Goal: Information Seeking & Learning: Learn about a topic

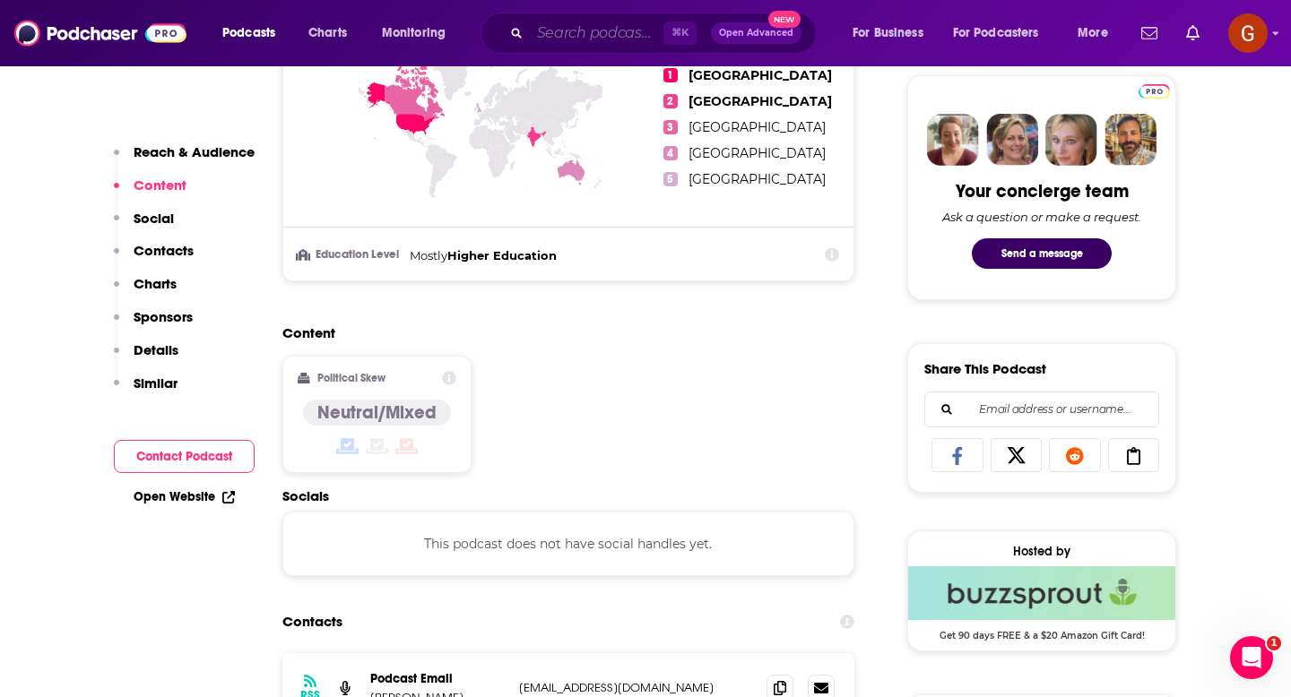
click at [589, 33] on input "Search podcasts, credits, & more..." at bounding box center [597, 33] width 134 height 29
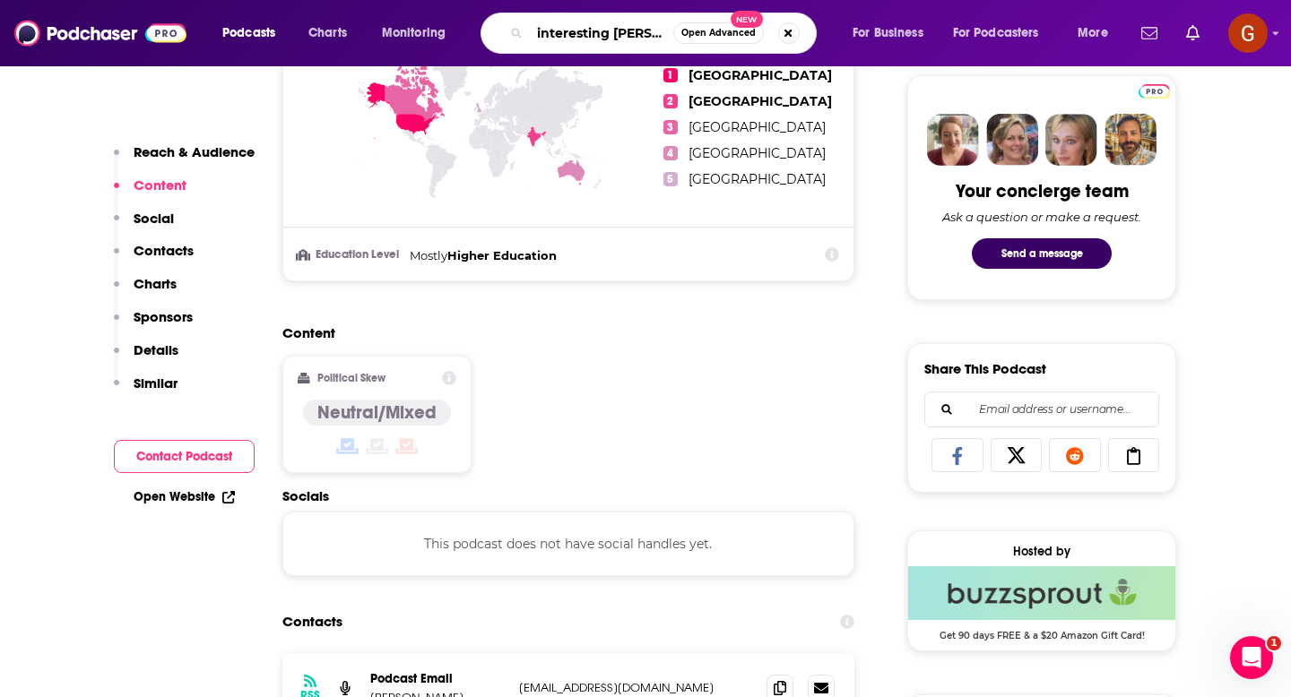
type input "interesting stories"
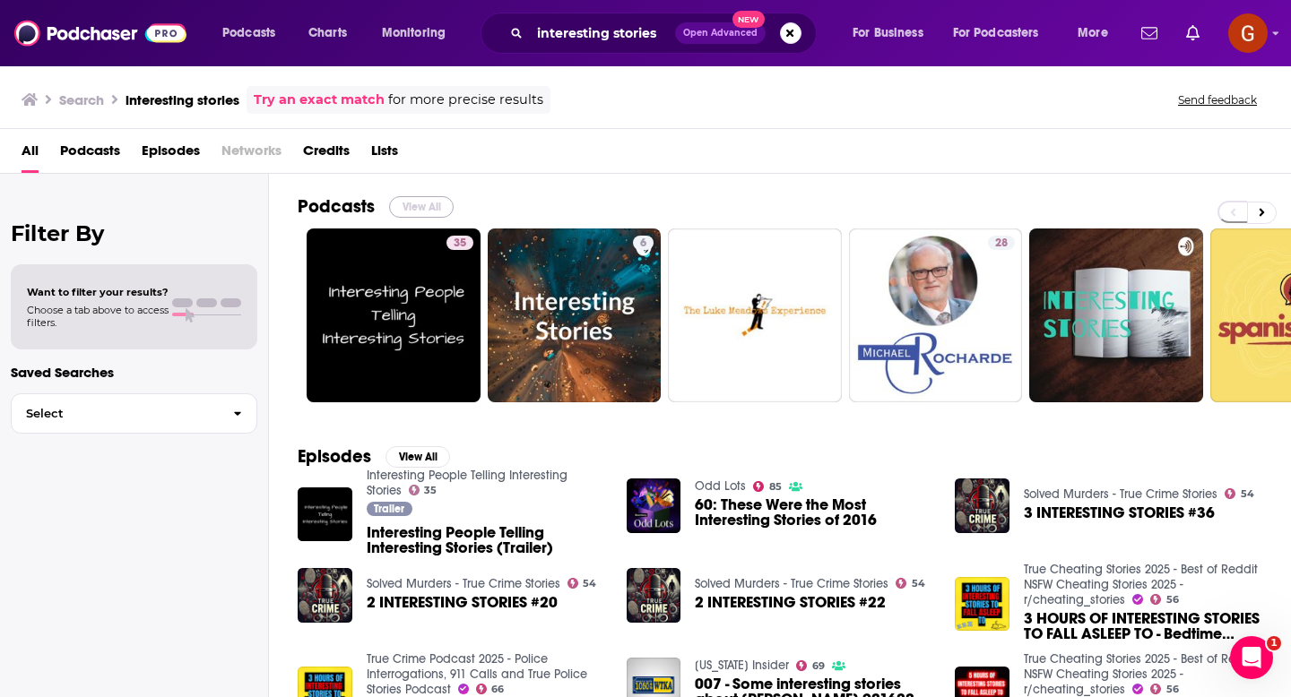
click at [413, 215] on button "View All" at bounding box center [421, 207] width 65 height 22
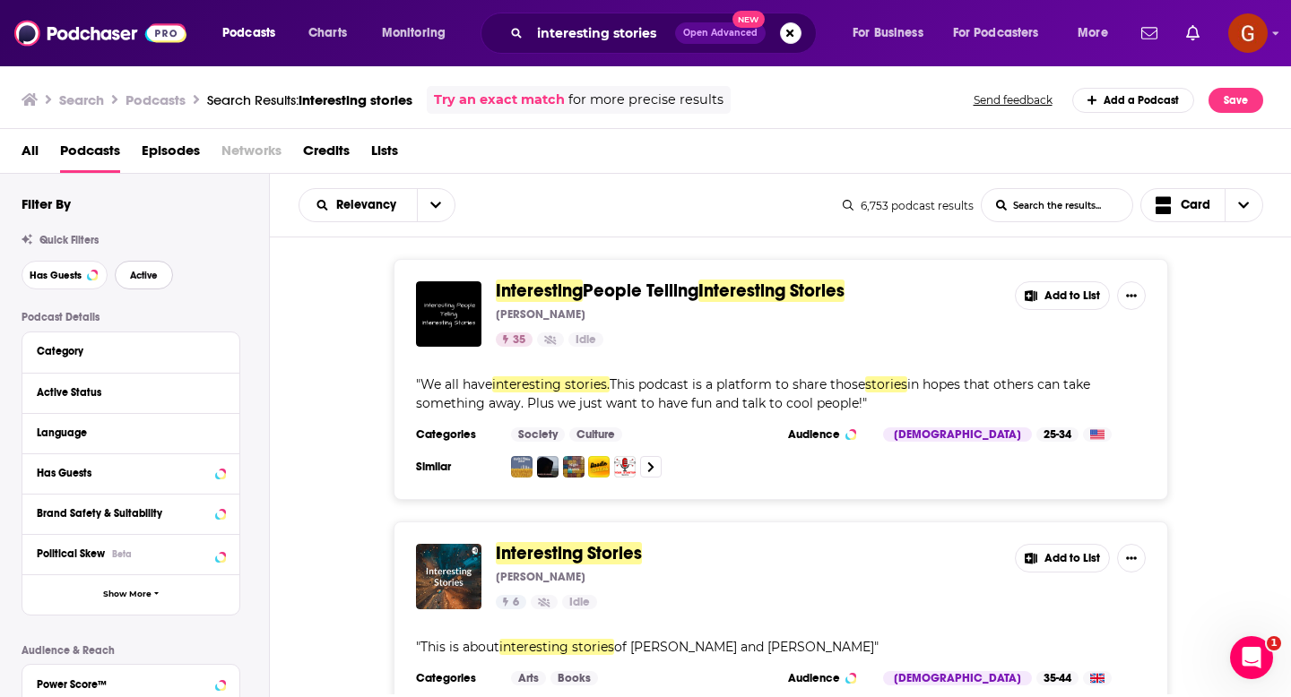
click at [158, 267] on button "Active" at bounding box center [144, 275] width 58 height 29
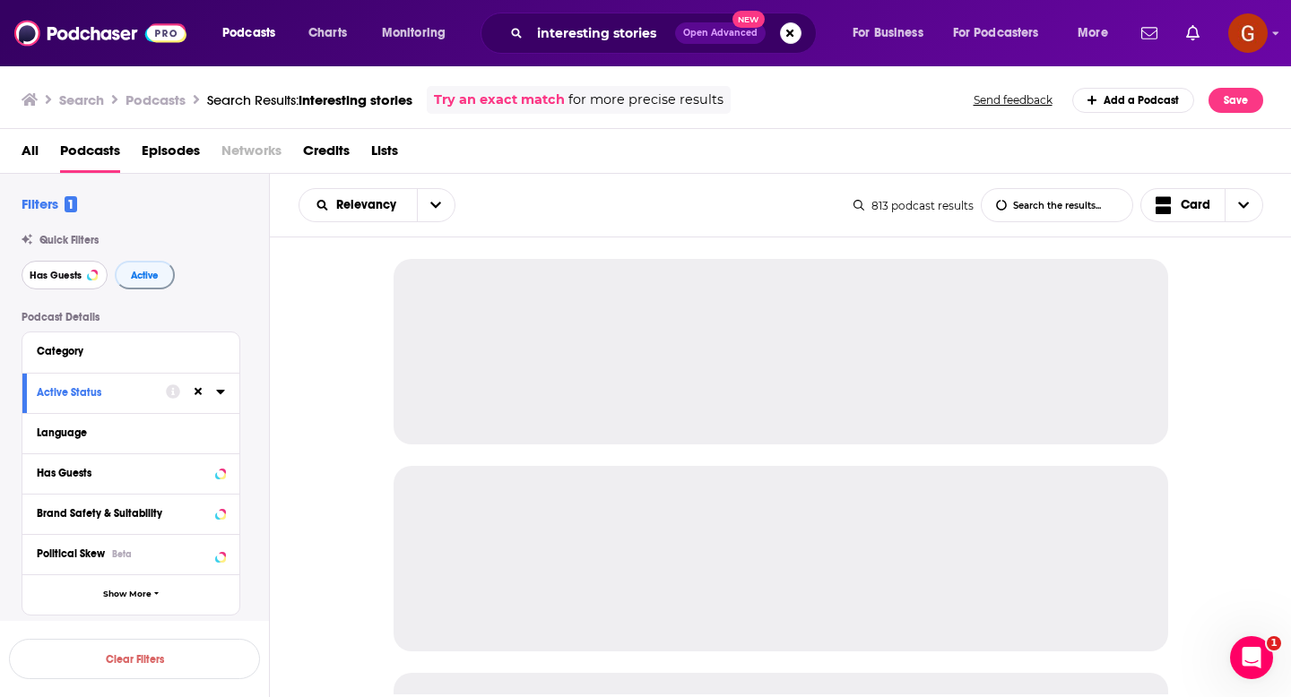
click at [78, 269] on button "Has Guests" at bounding box center [65, 275] width 86 height 29
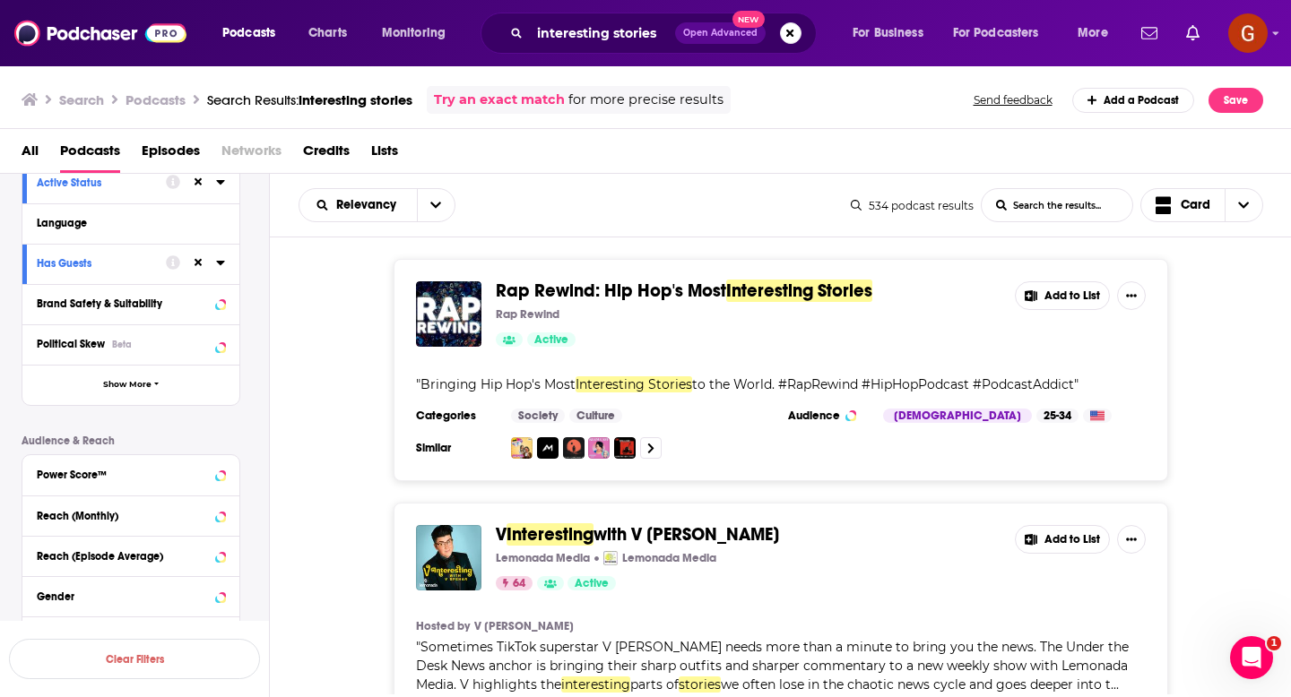
scroll to position [217, 0]
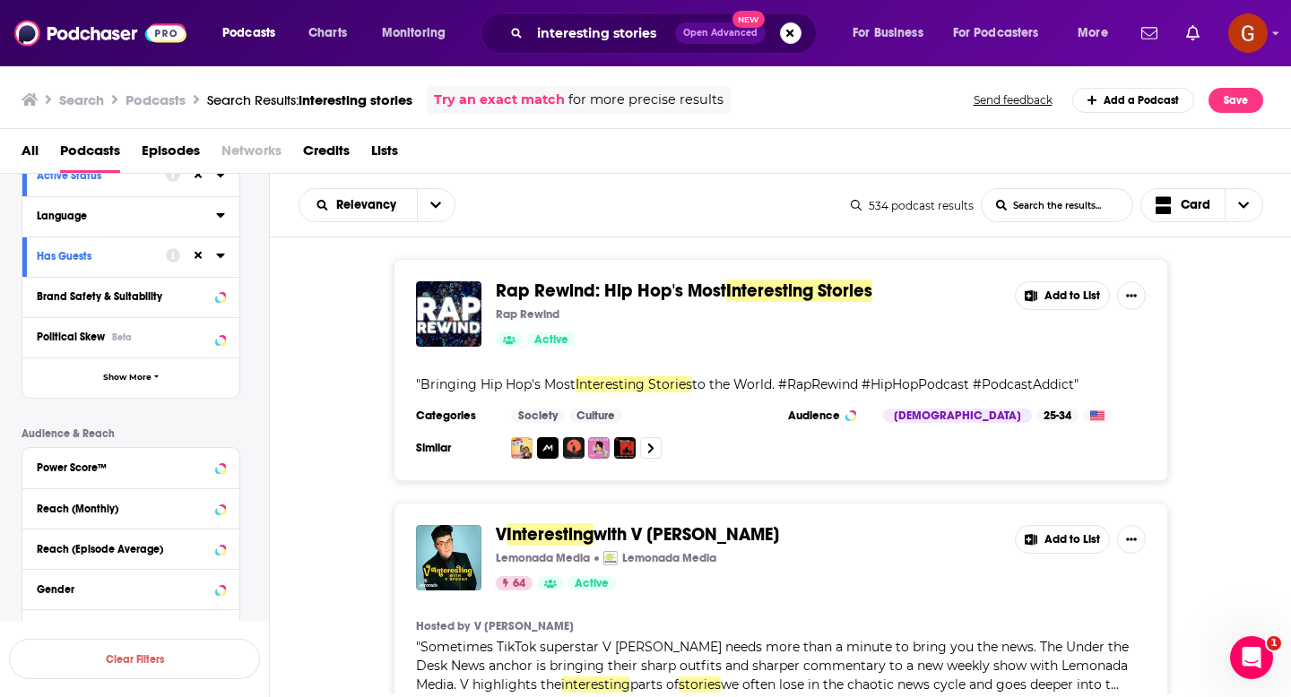
click at [219, 219] on icon at bounding box center [220, 215] width 9 height 14
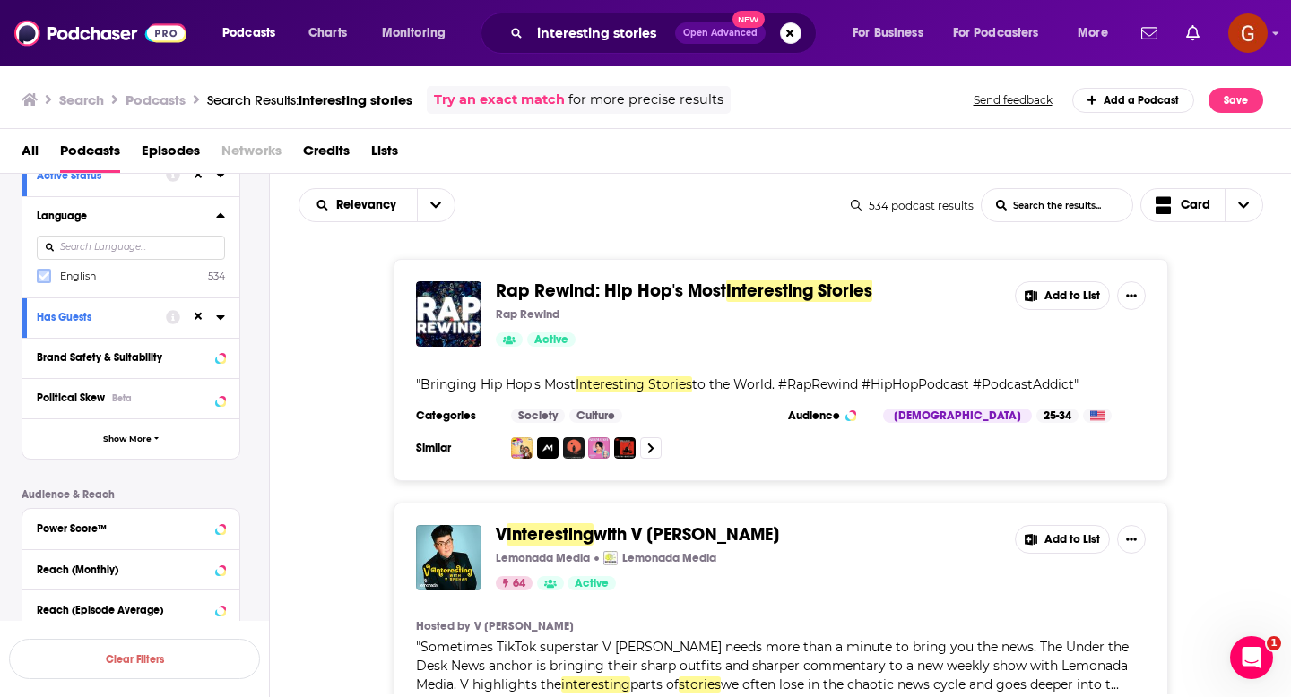
click at [47, 274] on icon at bounding box center [44, 276] width 11 height 11
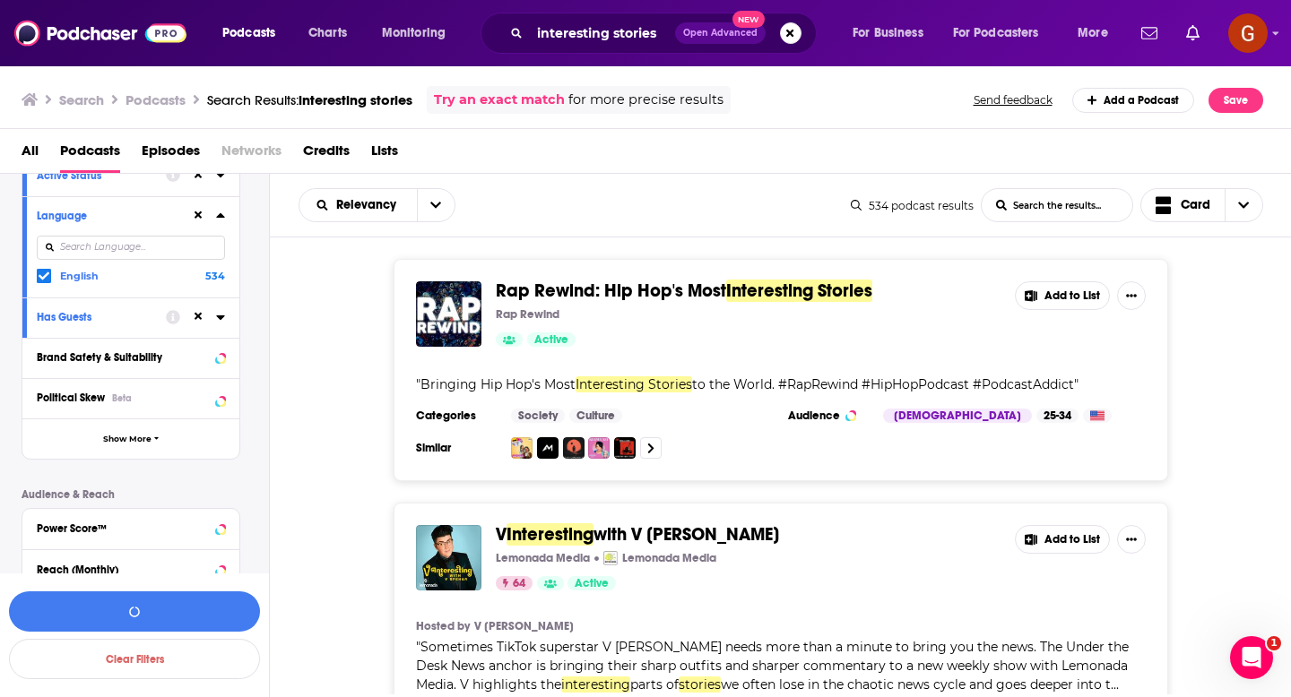
click at [221, 217] on icon at bounding box center [220, 215] width 8 height 4
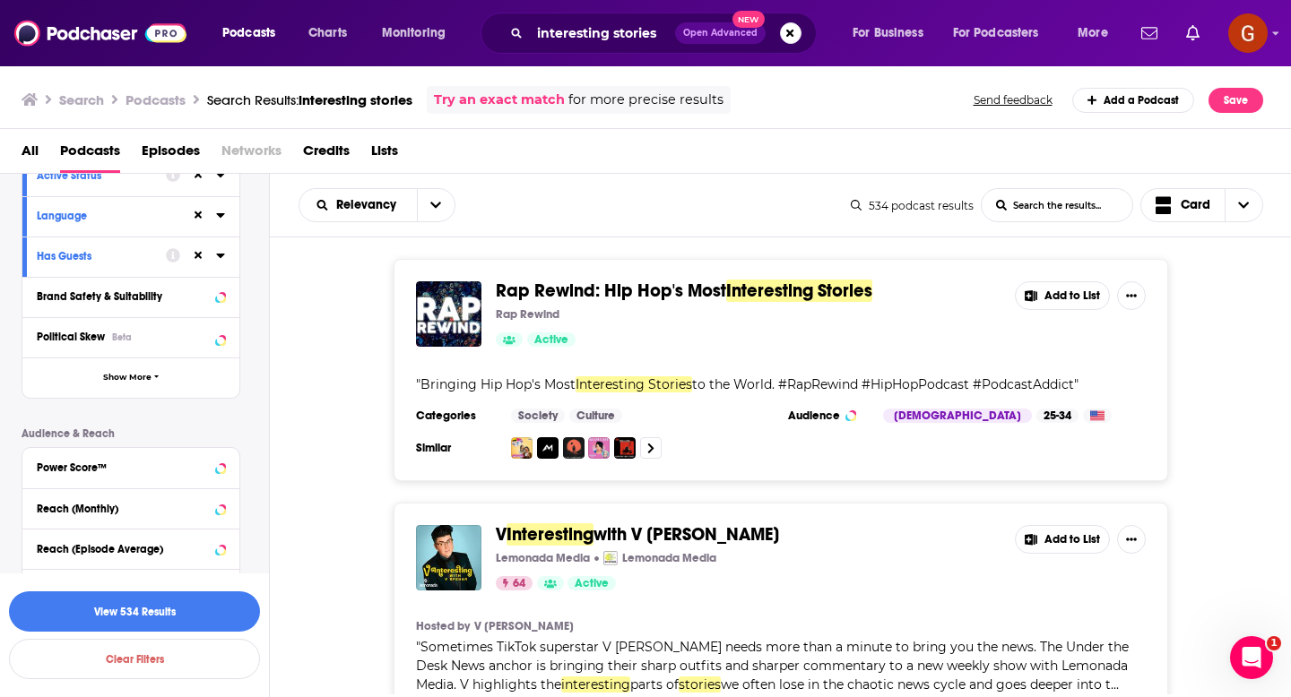
scroll to position [389, 0]
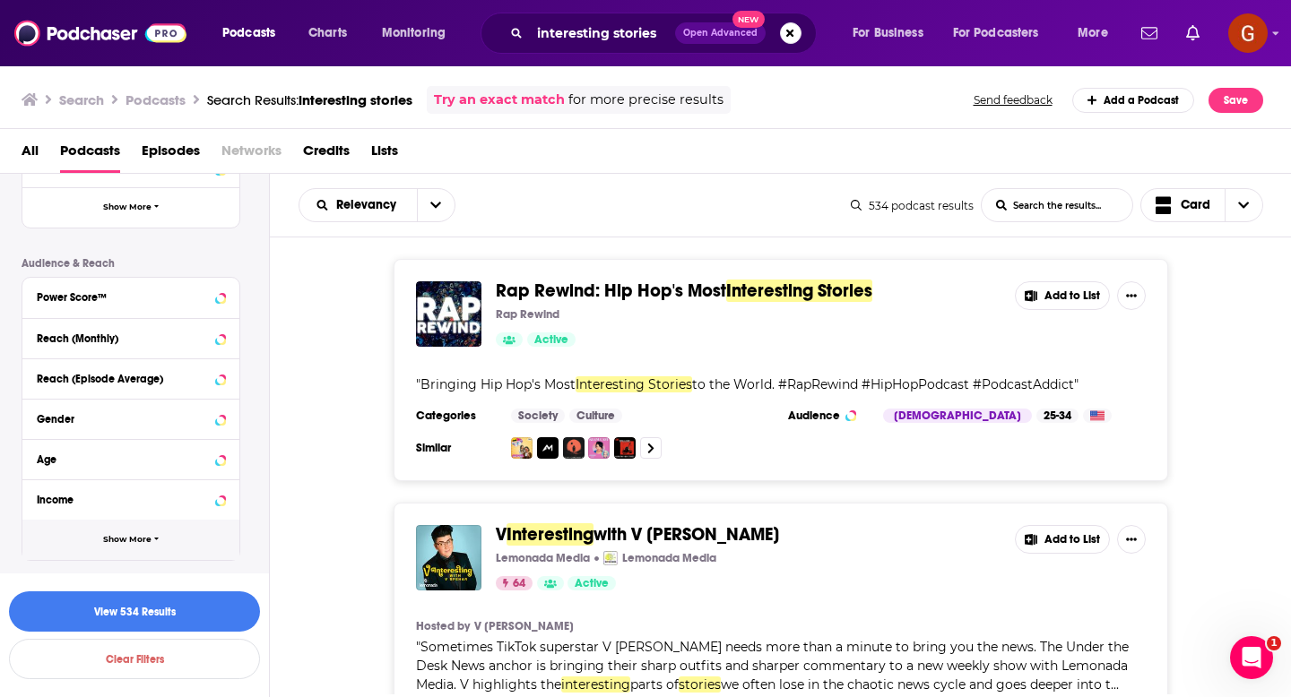
click at [142, 536] on span "Show More" at bounding box center [127, 540] width 48 height 10
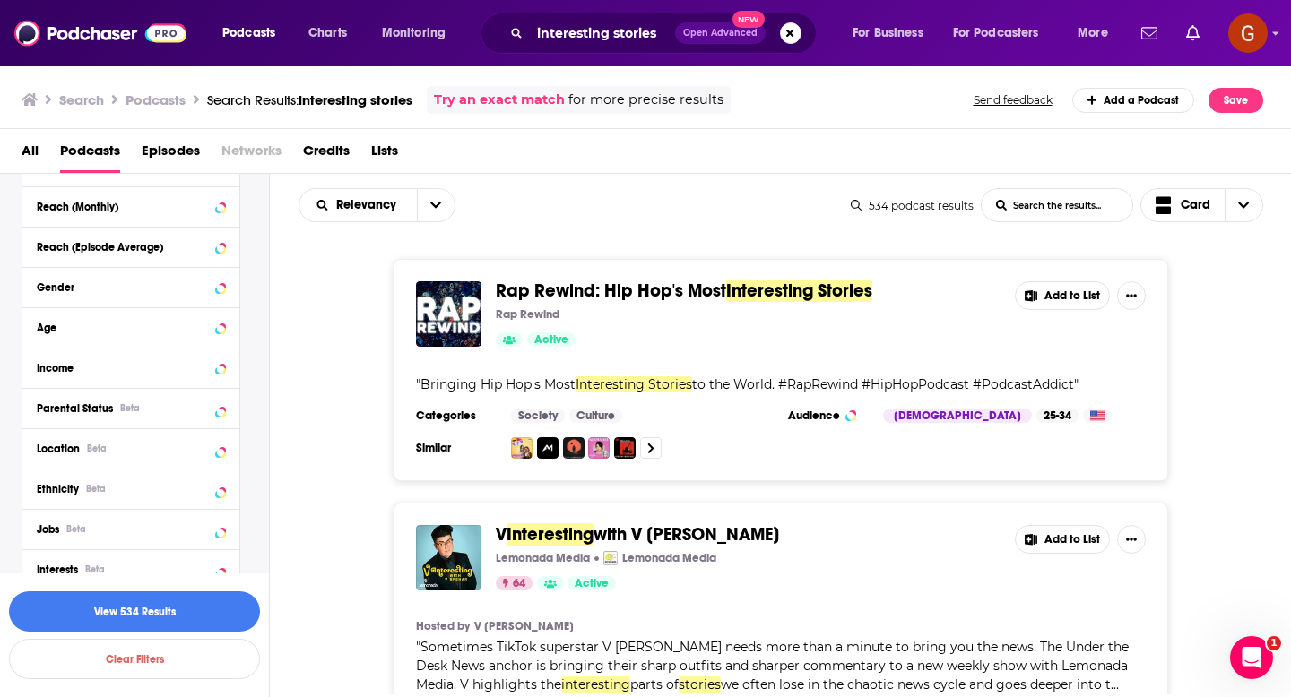
scroll to position [533, 0]
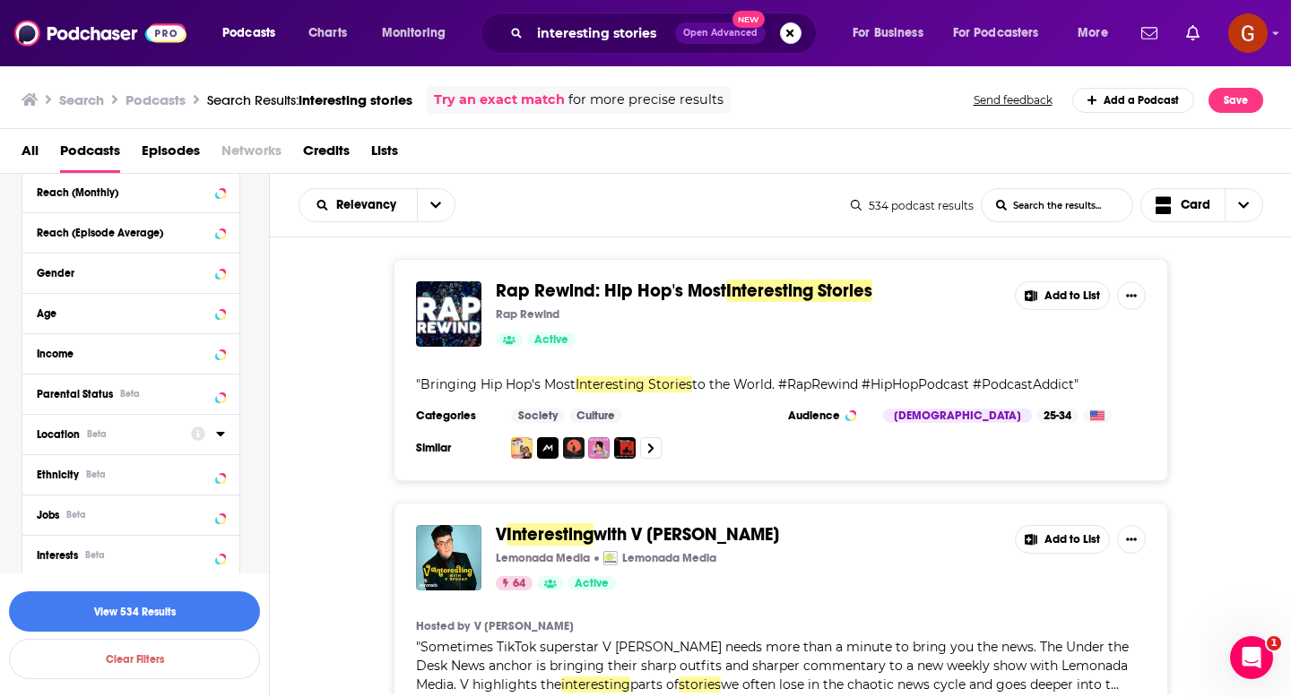
click at [221, 436] on icon at bounding box center [220, 434] width 8 height 4
click at [46, 515] on icon at bounding box center [44, 512] width 11 height 11
click at [222, 435] on icon at bounding box center [220, 434] width 9 height 14
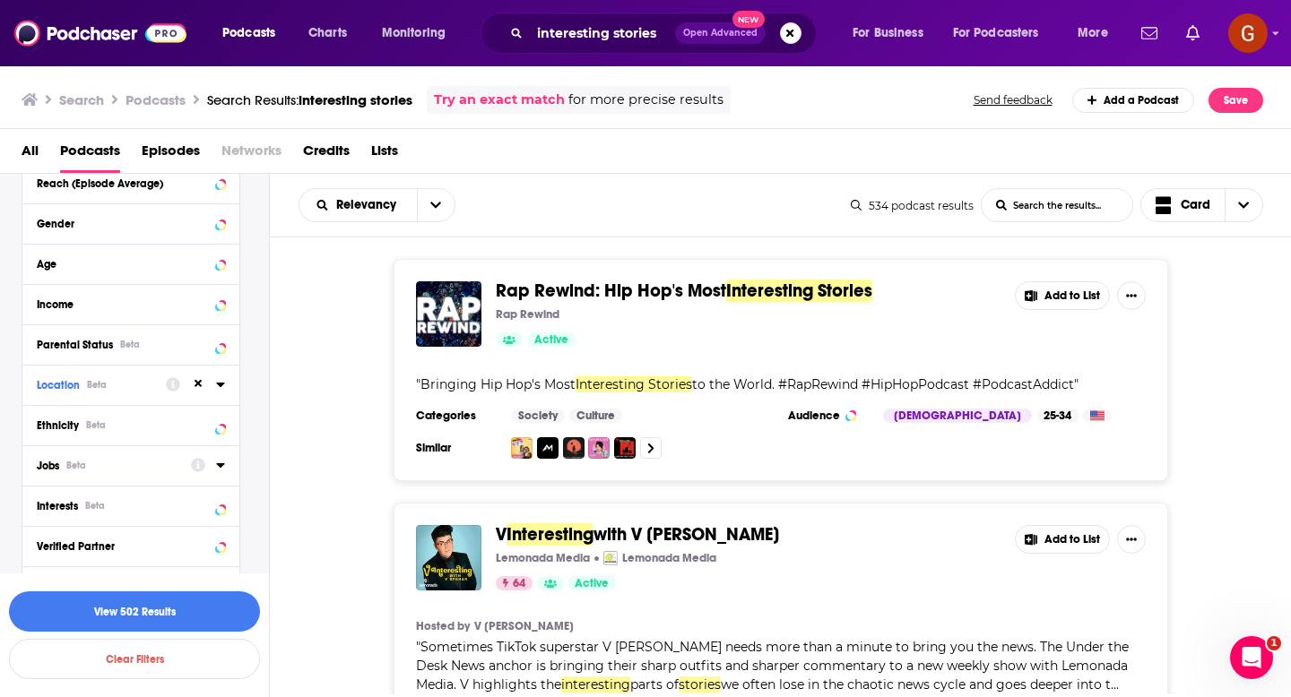
click at [223, 472] on icon at bounding box center [220, 465] width 9 height 14
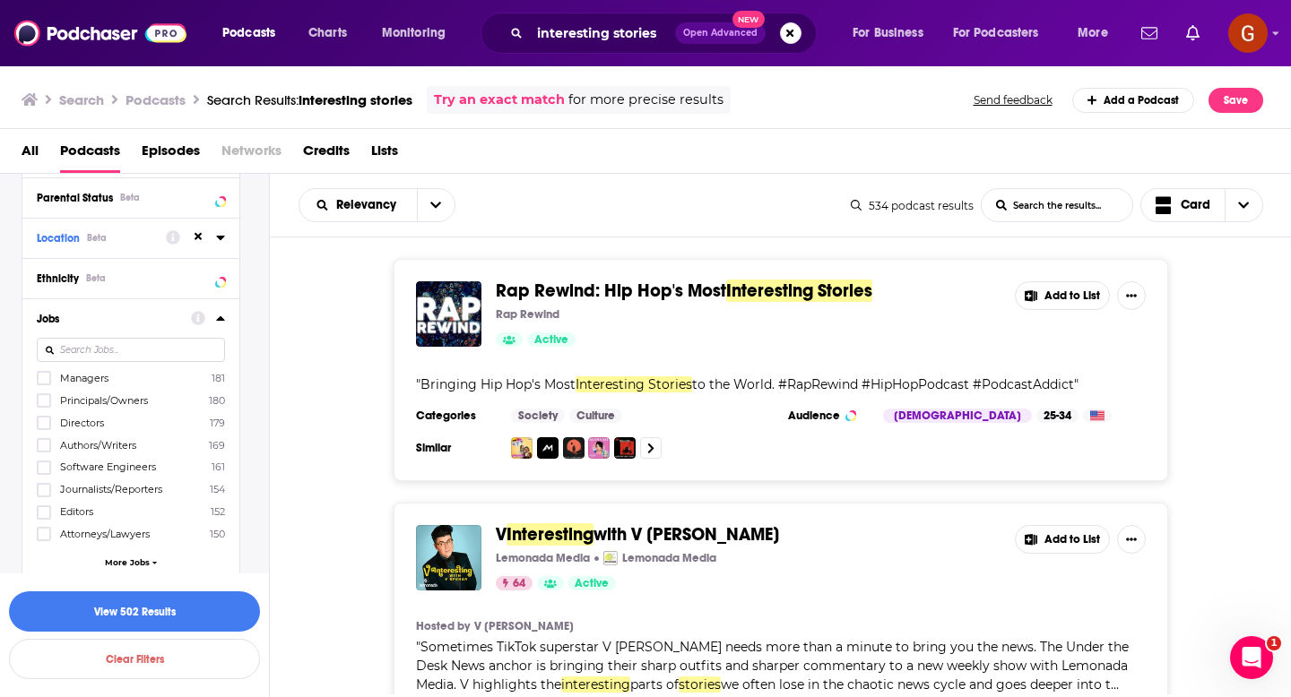
scroll to position [733, 0]
click at [134, 562] on span "More Jobs" at bounding box center [127, 559] width 45 height 10
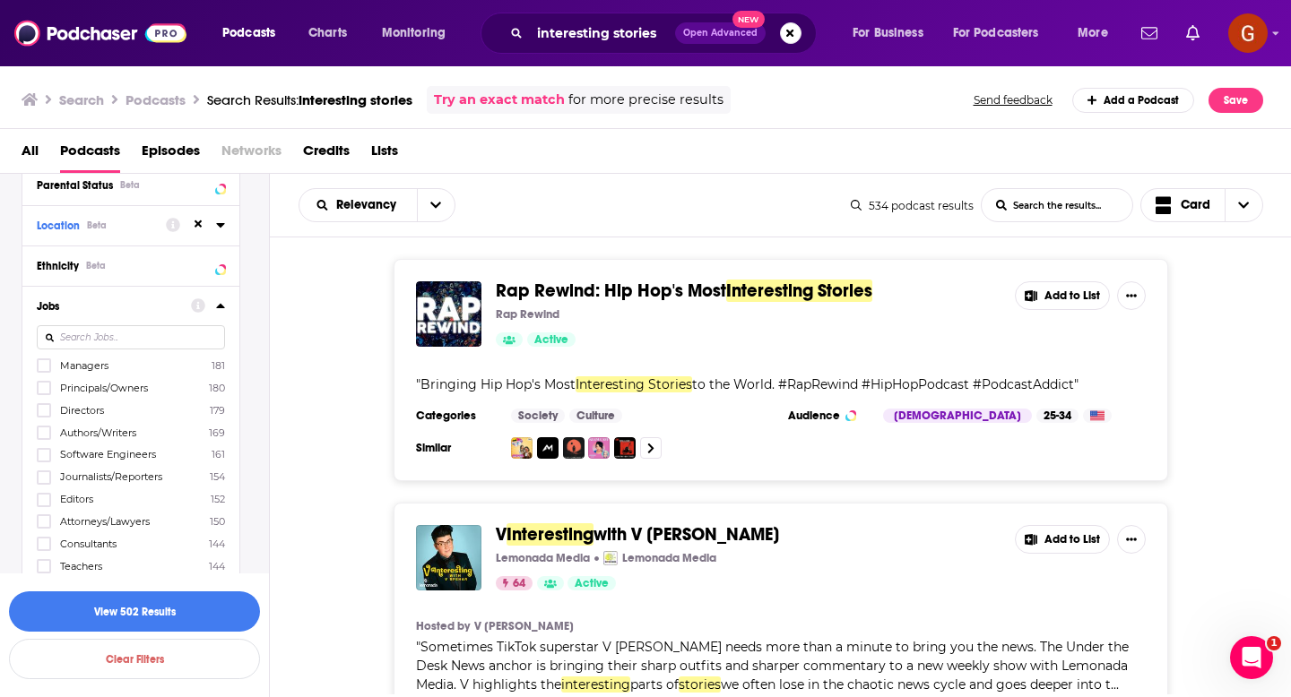
scroll to position [741, 0]
click at [223, 312] on icon at bounding box center [220, 306] width 9 height 14
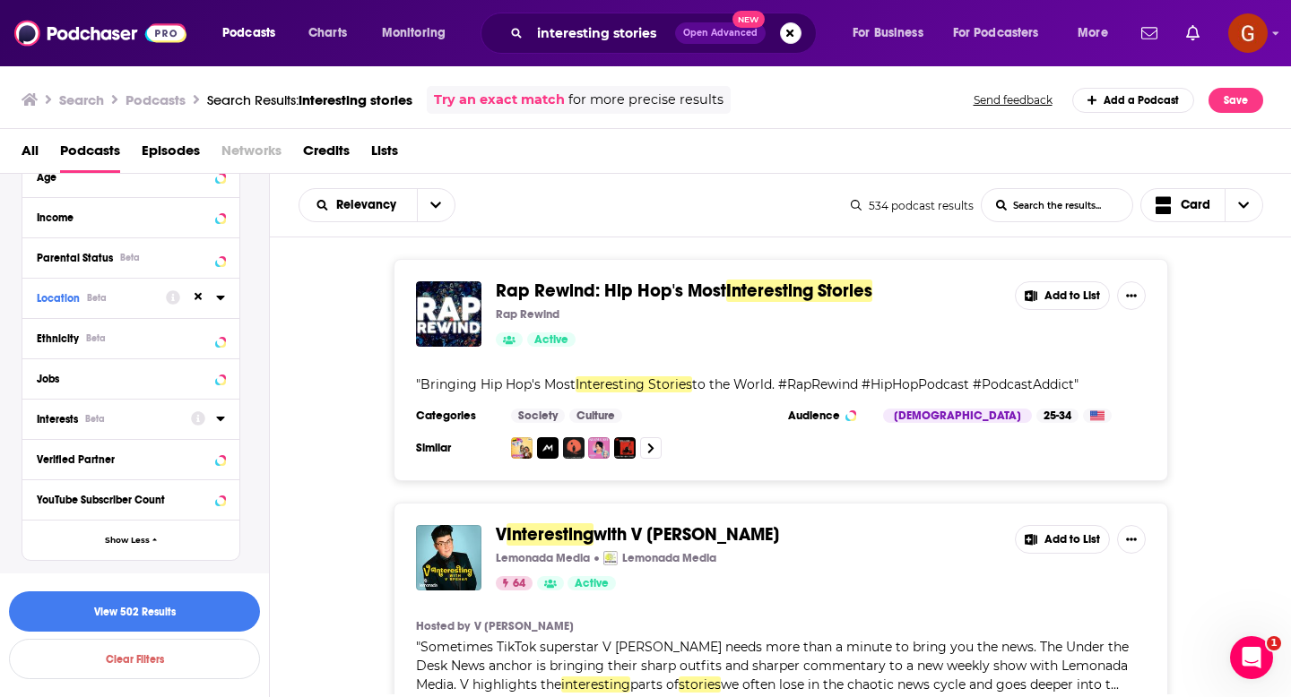
click at [224, 423] on icon at bounding box center [220, 418] width 9 height 14
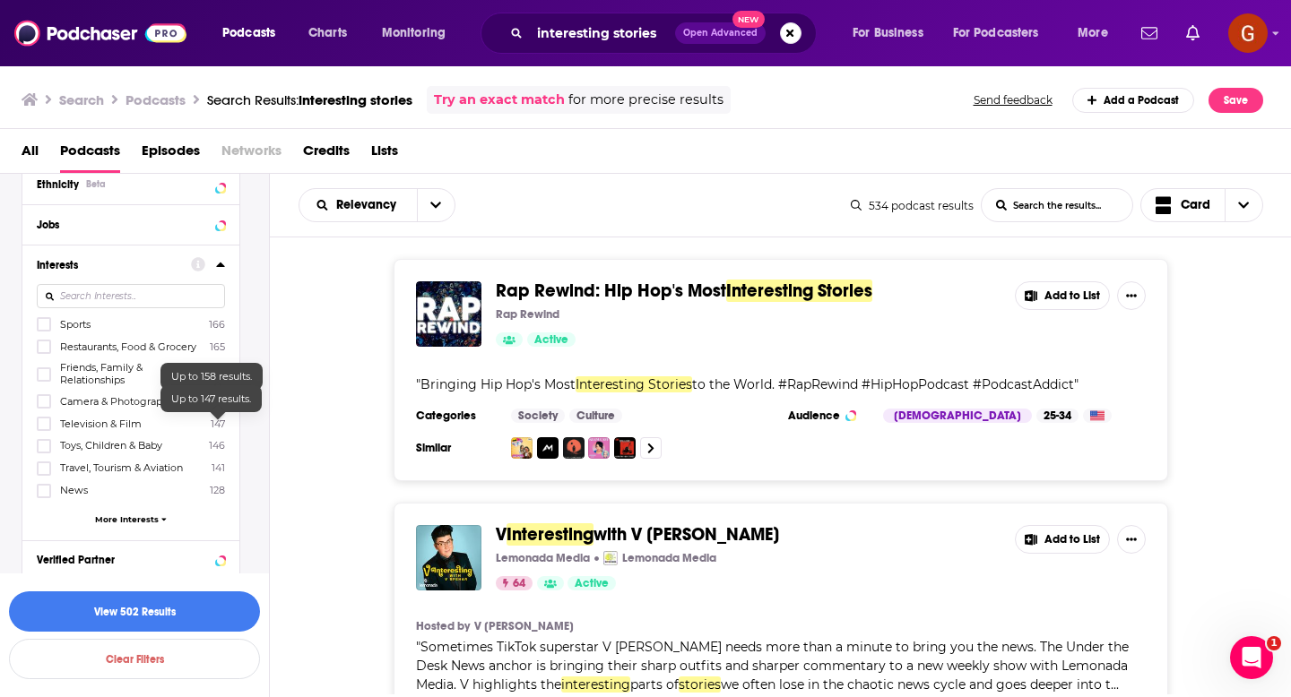
scroll to position [835, 0]
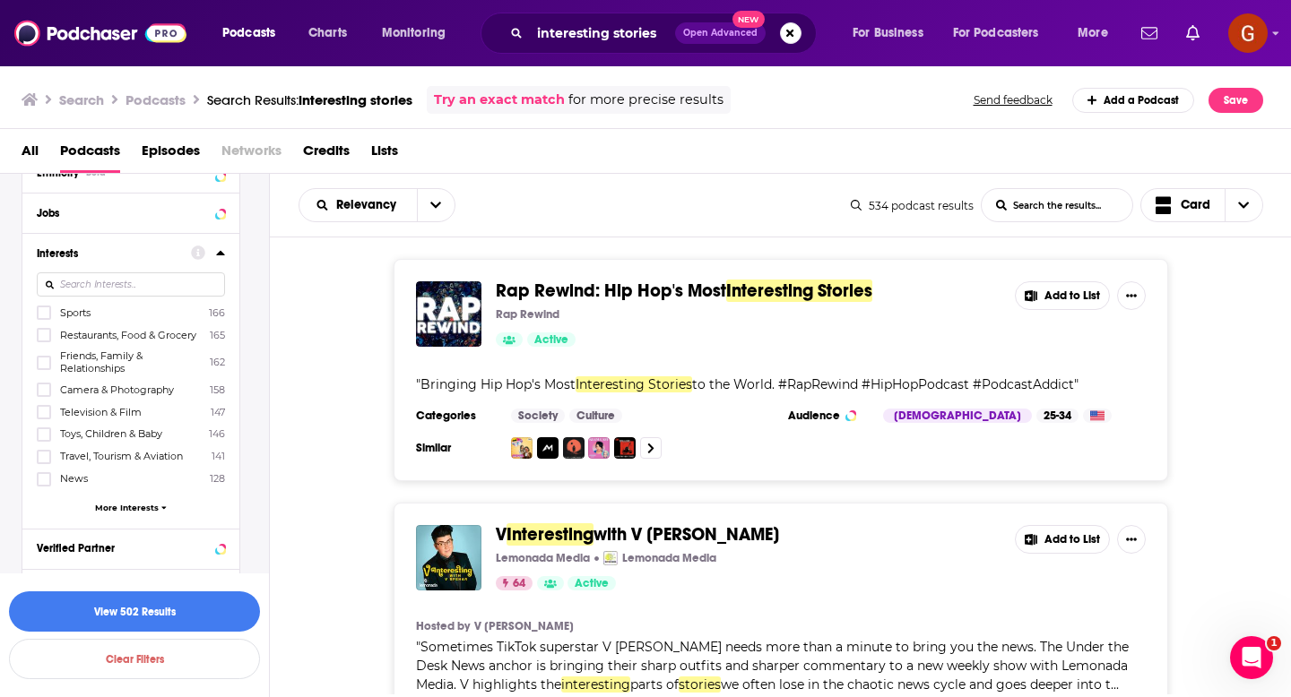
click at [149, 506] on span "More Interests" at bounding box center [127, 508] width 64 height 10
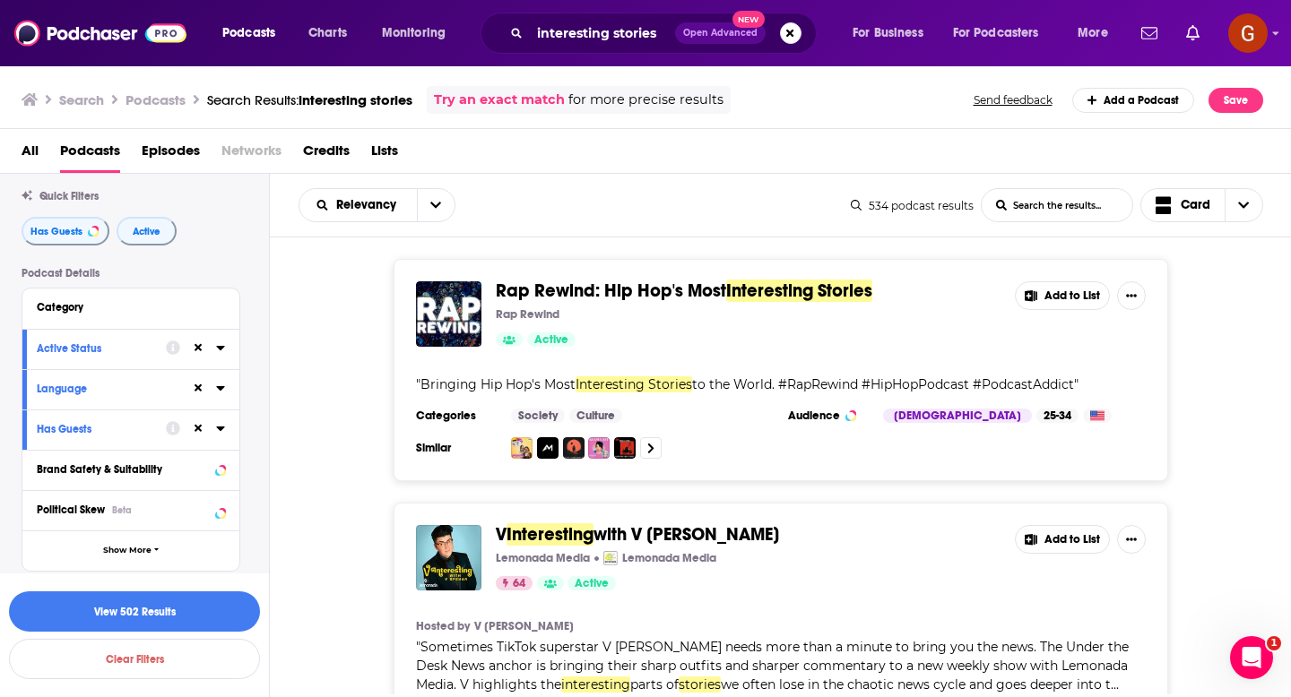
scroll to position [0, 0]
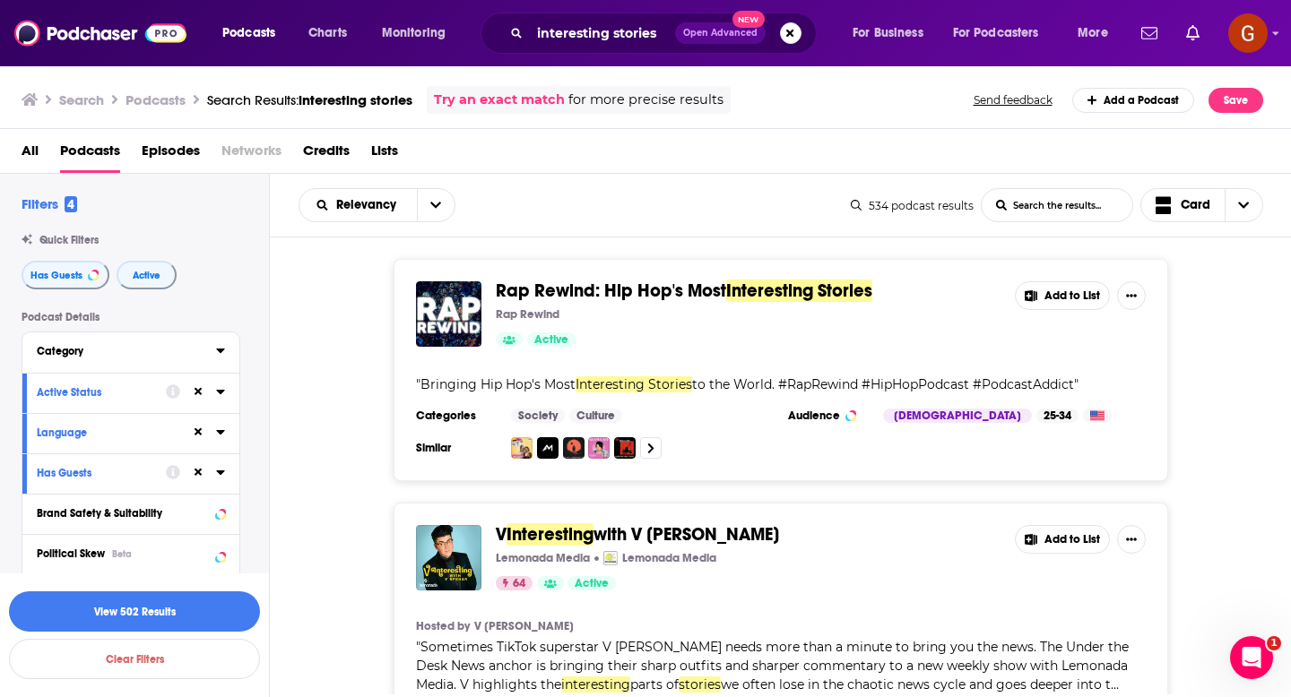
click at [214, 351] on button "Category" at bounding box center [126, 351] width 179 height 22
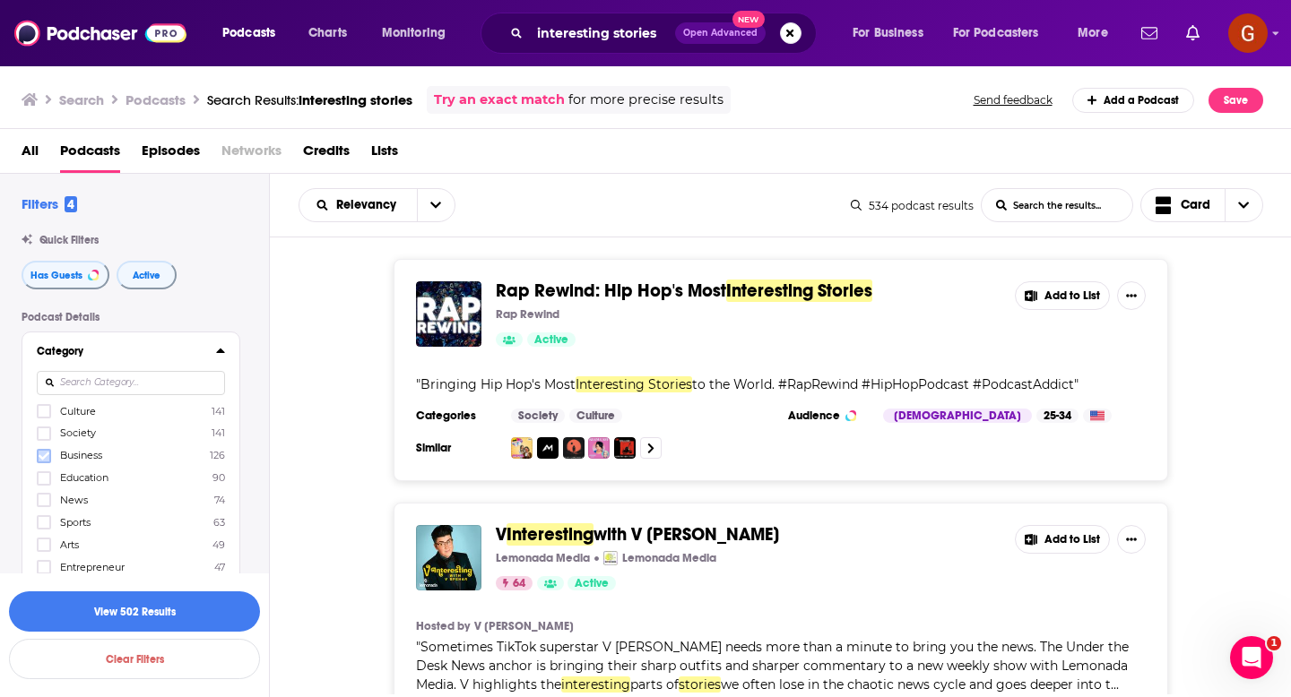
click at [42, 460] on icon at bounding box center [44, 456] width 11 height 8
click at [160, 617] on button "View 121 Results" at bounding box center [134, 612] width 251 height 40
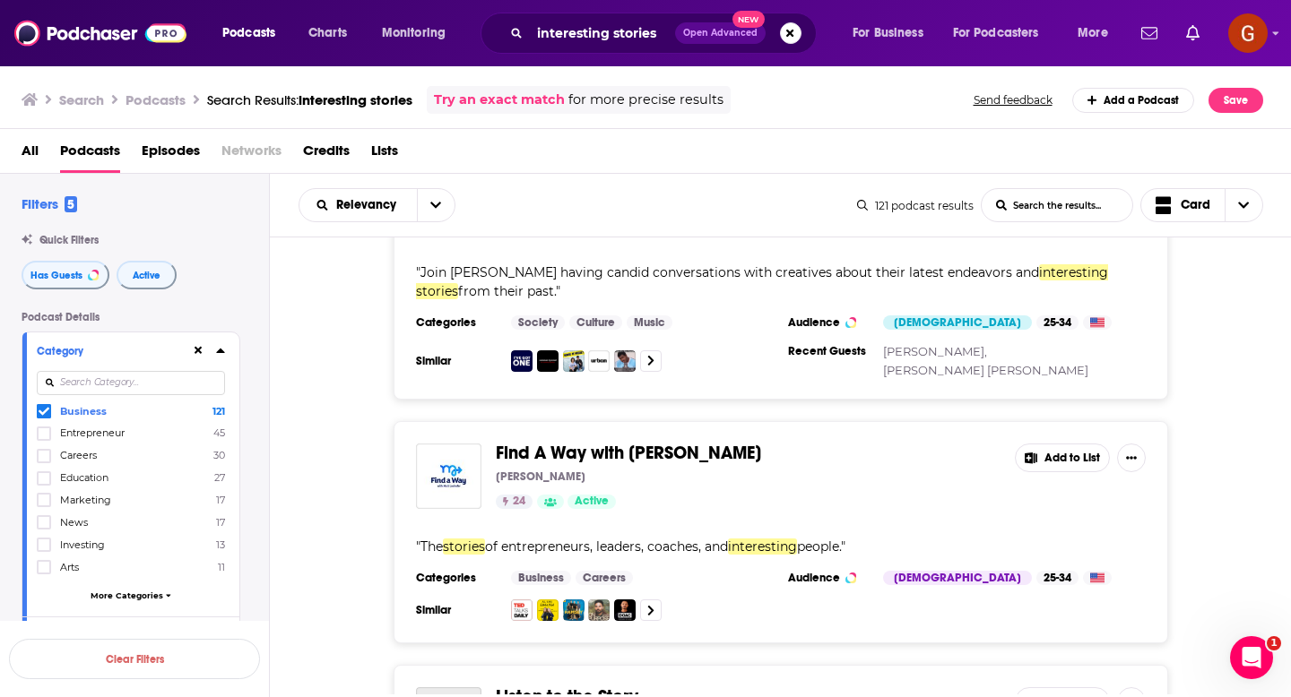
scroll to position [939, 0]
